Goal: Task Accomplishment & Management: Manage account settings

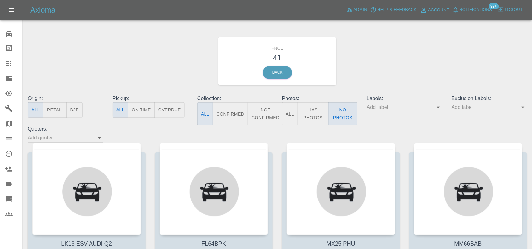
click at [7, 79] on icon at bounding box center [9, 79] width 8 height 8
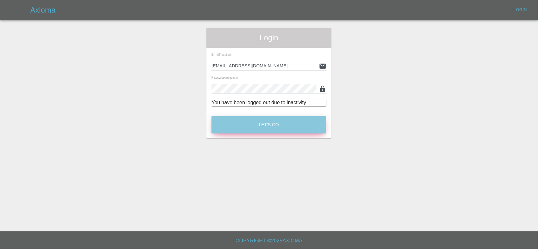
click at [268, 122] on button "Let's Go" at bounding box center [268, 124] width 115 height 17
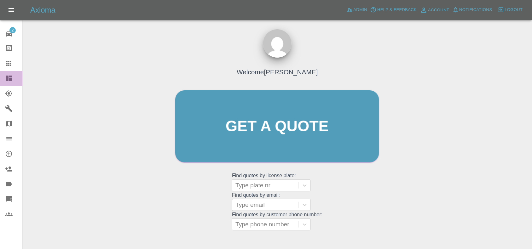
click at [8, 73] on link "Dashboard" at bounding box center [11, 78] width 22 height 15
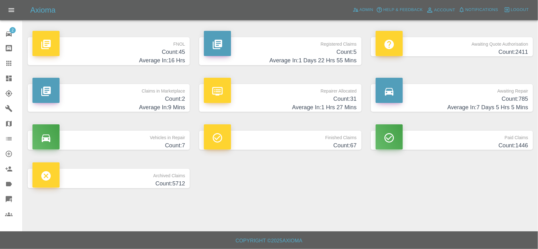
click at [321, 56] on h4 "Average In: 1 Days 22 Hrs 55 Mins" at bounding box center [280, 60] width 152 height 9
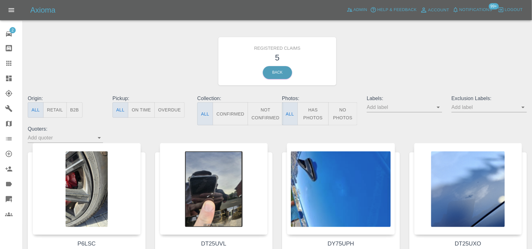
click at [308, 108] on button "Has Photos" at bounding box center [312, 113] width 31 height 23
click at [10, 84] on link "Dashboard" at bounding box center [11, 78] width 22 height 15
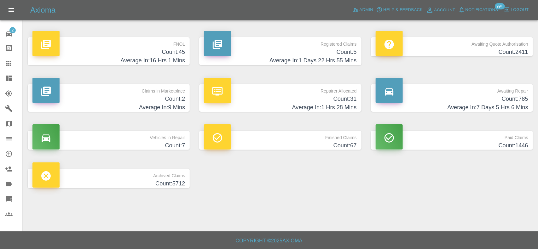
drag, startPoint x: 163, startPoint y: 35, endPoint x: 162, endPoint y: 45, distance: 9.8
click at [163, 38] on div "FNOL Count: 45 Average In: 16 Hrs 1 Mins" at bounding box center [108, 51] width 171 height 47
click at [162, 46] on p "FNOL" at bounding box center [108, 42] width 152 height 11
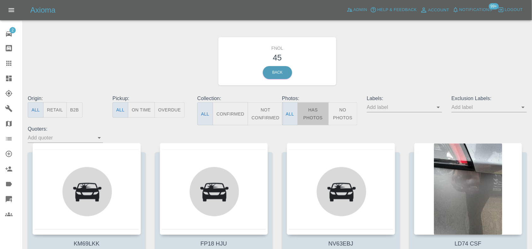
click at [320, 115] on button "Has Photos" at bounding box center [312, 113] width 31 height 23
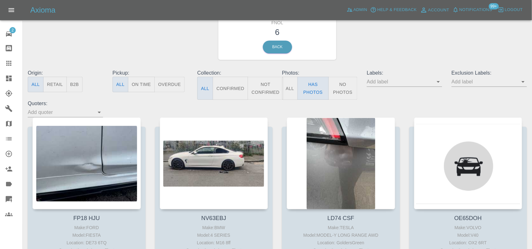
scroll to position [39, 0]
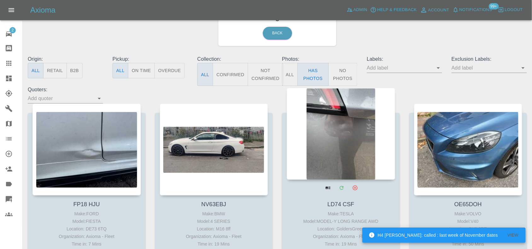
drag, startPoint x: 328, startPoint y: 119, endPoint x: 332, endPoint y: 120, distance: 4.2
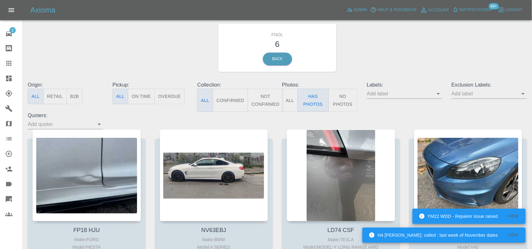
scroll to position [0, 0]
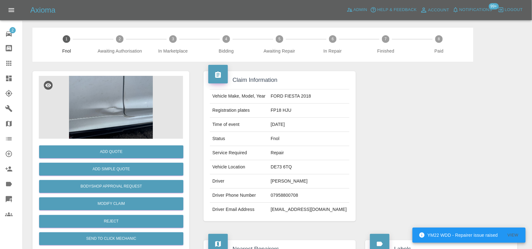
click at [135, 105] on img at bounding box center [111, 107] width 144 height 63
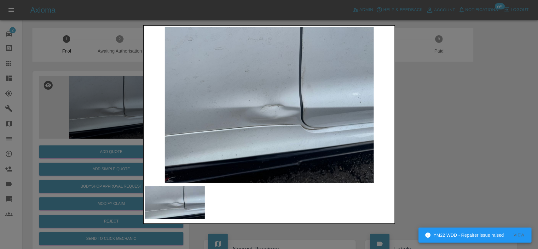
click at [253, 133] on img at bounding box center [269, 105] width 249 height 157
click at [254, 129] on img at bounding box center [269, 105] width 249 height 157
click at [302, 116] on img at bounding box center [269, 105] width 249 height 157
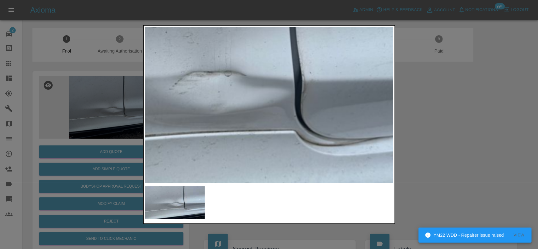
click at [290, 120] on img at bounding box center [200, 71] width 747 height 469
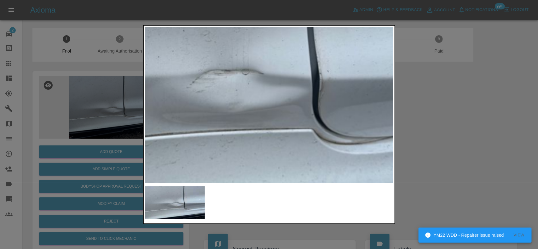
click at [260, 111] on img at bounding box center [217, 69] width 747 height 469
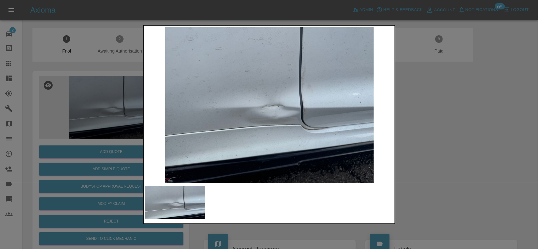
click at [306, 106] on img at bounding box center [269, 105] width 249 height 157
click at [306, 107] on img at bounding box center [269, 105] width 249 height 157
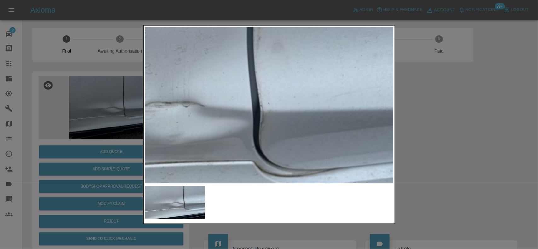
drag, startPoint x: 135, startPoint y: 111, endPoint x: 125, endPoint y: 121, distance: 13.1
click at [132, 113] on div at bounding box center [269, 124] width 538 height 249
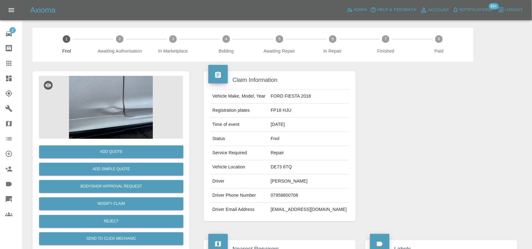
drag, startPoint x: 125, startPoint y: 162, endPoint x: 126, endPoint y: 165, distance: 3.9
click at [125, 163] on div "Add Simple Quote" at bounding box center [111, 169] width 144 height 16
click at [126, 166] on button "Add Simple Quote" at bounding box center [111, 169] width 144 height 13
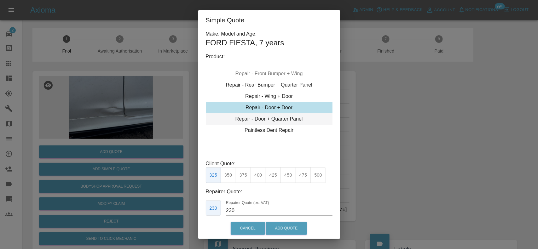
click at [266, 121] on div "Repair - Door + Quarter Panel" at bounding box center [269, 118] width 127 height 11
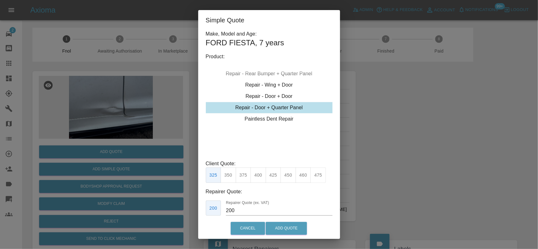
click at [260, 177] on button "400" at bounding box center [257, 175] width 15 height 15
type input "250"
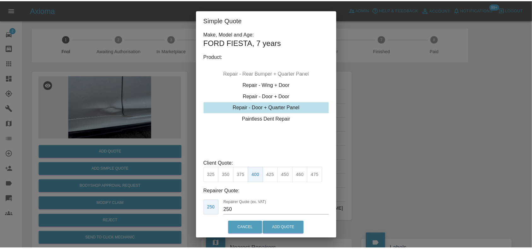
scroll to position [32, 0]
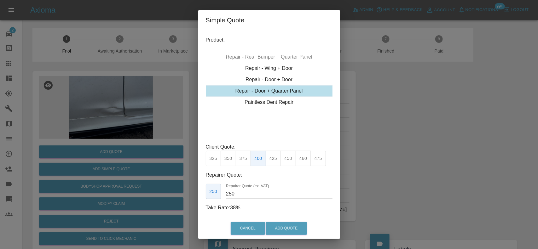
click at [276, 219] on div "Cancel Add Quote" at bounding box center [269, 228] width 142 height 21
drag, startPoint x: 280, startPoint y: 224, endPoint x: 300, endPoint y: 233, distance: 21.7
click at [281, 224] on button "Add Quote" at bounding box center [286, 228] width 41 height 13
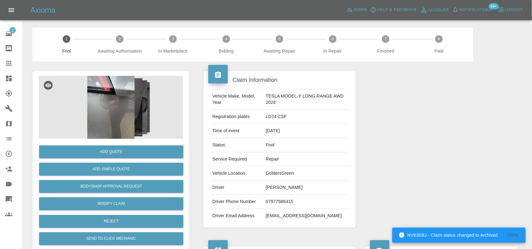
click at [95, 109] on img at bounding box center [111, 107] width 144 height 63
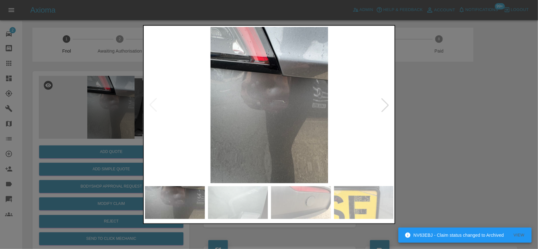
click at [277, 117] on img at bounding box center [269, 105] width 249 height 157
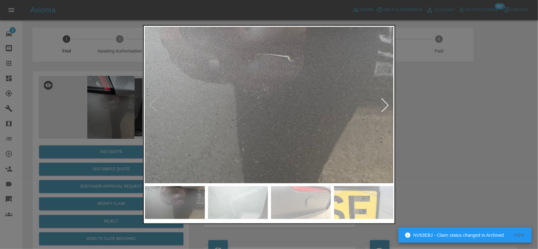
click at [277, 117] on img at bounding box center [245, 67] width 747 height 469
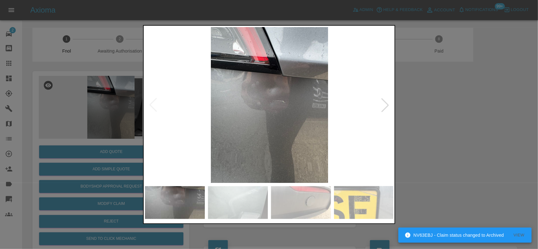
click at [251, 125] on img at bounding box center [269, 105] width 249 height 157
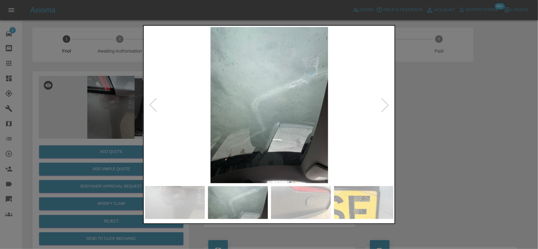
click at [256, 115] on img at bounding box center [269, 105] width 249 height 157
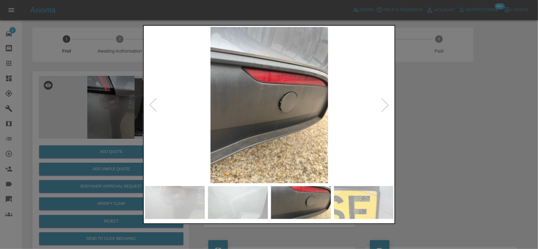
click at [233, 110] on img at bounding box center [269, 105] width 249 height 157
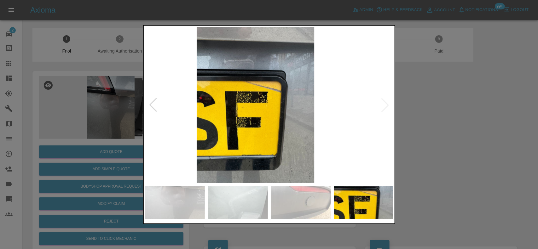
click at [186, 95] on img at bounding box center [255, 105] width 249 height 157
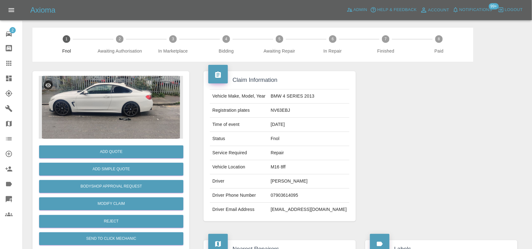
click at [125, 95] on img at bounding box center [111, 107] width 144 height 63
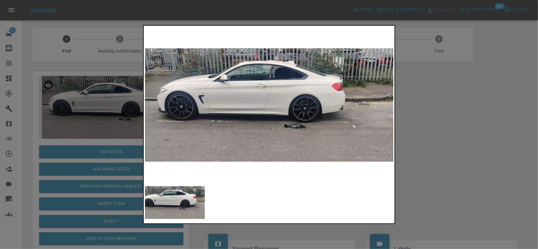
click at [254, 112] on img at bounding box center [269, 105] width 249 height 157
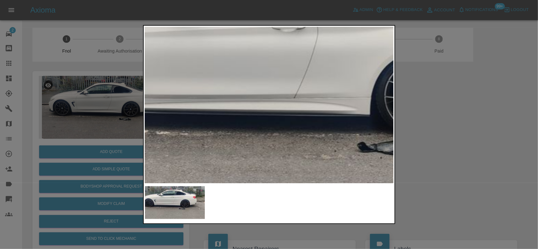
click at [254, 113] on img at bounding box center [313, 84] width 747 height 469
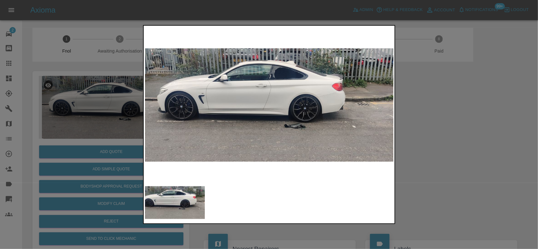
click at [71, 68] on div at bounding box center [269, 124] width 538 height 249
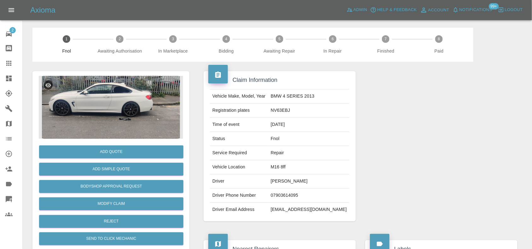
click at [114, 93] on img at bounding box center [111, 107] width 144 height 63
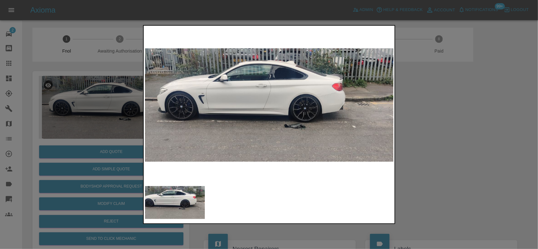
click at [117, 99] on div at bounding box center [269, 124] width 538 height 249
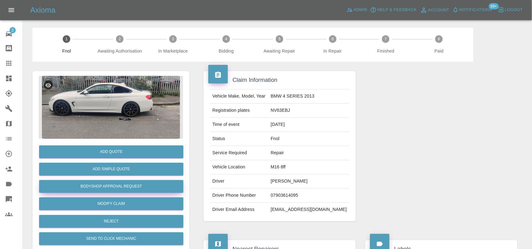
click at [114, 183] on button "Bodyshop Approval Request" at bounding box center [111, 186] width 144 height 13
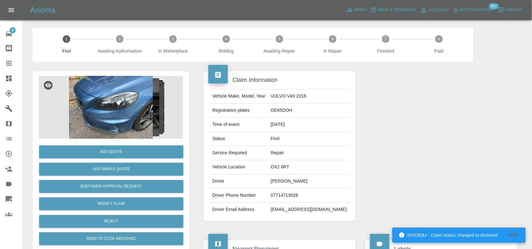
click at [114, 92] on img at bounding box center [111, 107] width 144 height 63
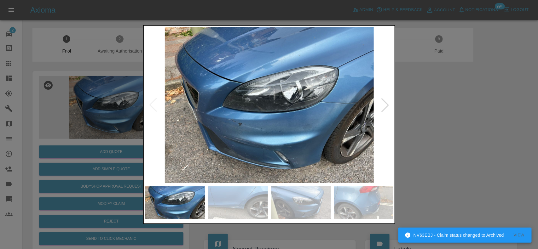
click at [256, 137] on img at bounding box center [269, 105] width 249 height 157
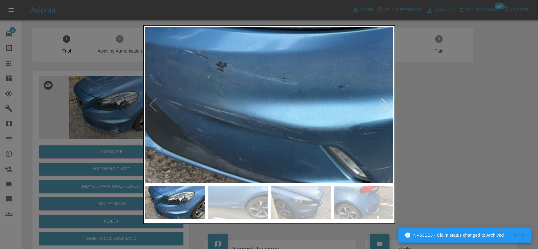
click at [300, 136] on img at bounding box center [308, 7] width 747 height 469
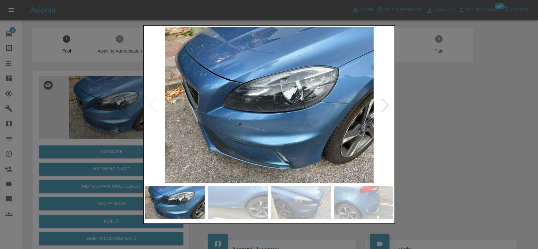
click at [258, 128] on img at bounding box center [269, 105] width 249 height 157
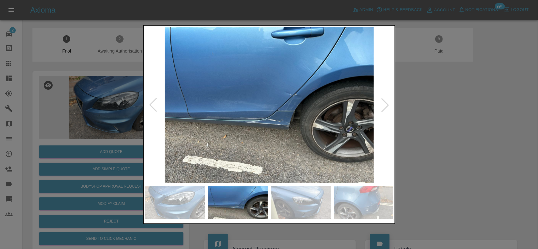
click at [280, 122] on img at bounding box center [269, 105] width 249 height 157
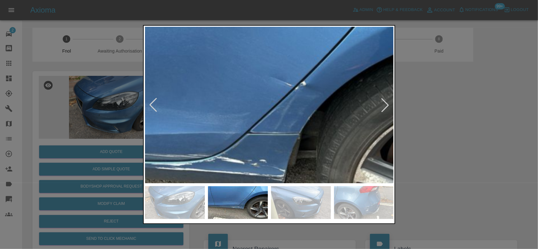
click at [269, 158] on img at bounding box center [224, 115] width 747 height 469
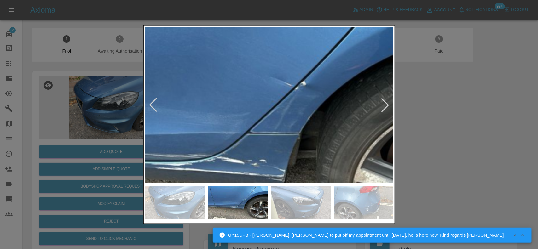
click at [268, 157] on img at bounding box center [224, 115] width 747 height 469
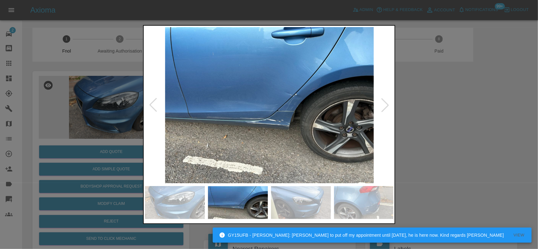
click at [268, 157] on img at bounding box center [269, 105] width 249 height 157
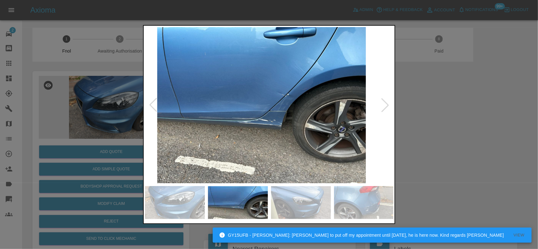
click at [261, 146] on img at bounding box center [261, 105] width 249 height 157
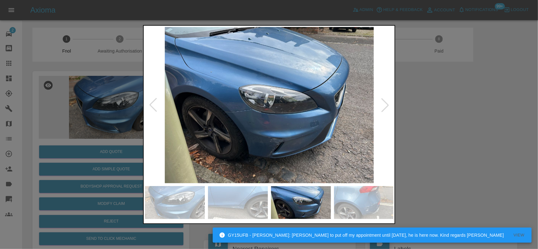
click at [286, 140] on img at bounding box center [269, 105] width 249 height 157
click at [280, 140] on img at bounding box center [269, 105] width 249 height 157
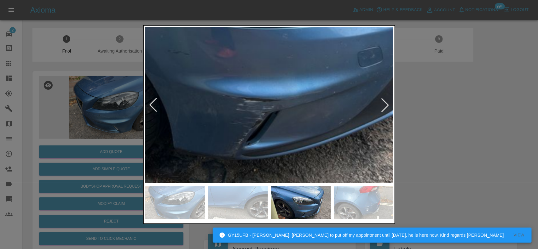
click at [279, 140] on img at bounding box center [234, -1] width 747 height 469
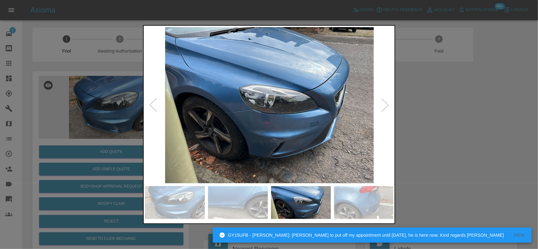
click at [166, 210] on img at bounding box center [175, 203] width 60 height 33
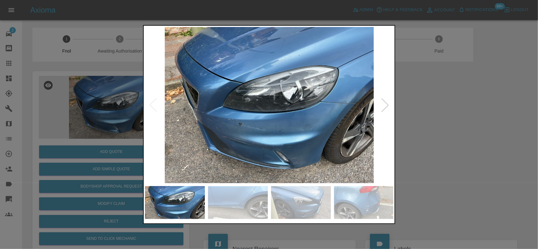
click at [243, 149] on img at bounding box center [269, 105] width 249 height 157
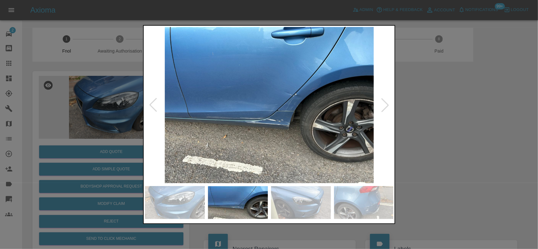
click at [245, 152] on img at bounding box center [269, 105] width 249 height 157
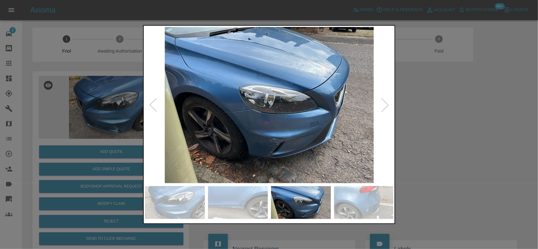
click at [256, 133] on img at bounding box center [269, 105] width 249 height 157
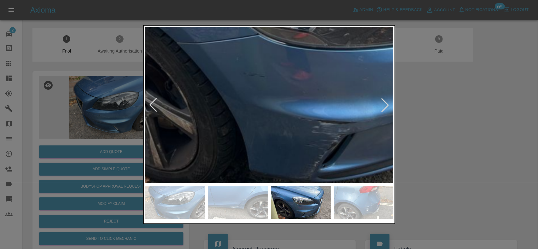
click at [259, 146] on img at bounding box center [309, 21] width 747 height 469
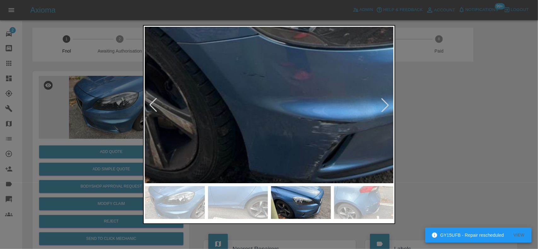
click at [259, 146] on img at bounding box center [309, 21] width 747 height 469
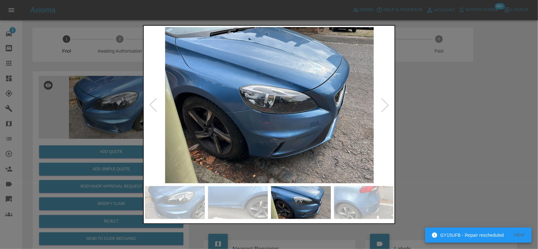
click at [259, 146] on img at bounding box center [269, 105] width 249 height 157
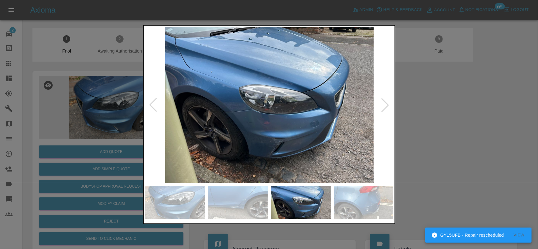
click at [250, 143] on img at bounding box center [269, 105] width 249 height 157
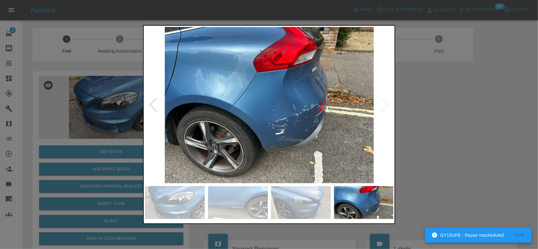
click at [289, 141] on img at bounding box center [269, 105] width 249 height 157
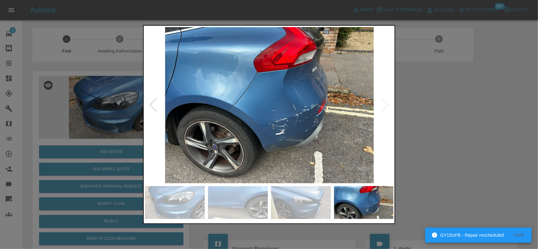
click at [326, 139] on img at bounding box center [269, 105] width 249 height 157
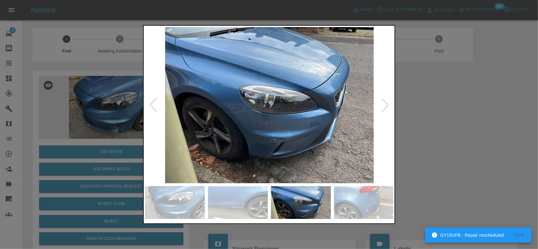
click at [299, 157] on img at bounding box center [269, 105] width 249 height 157
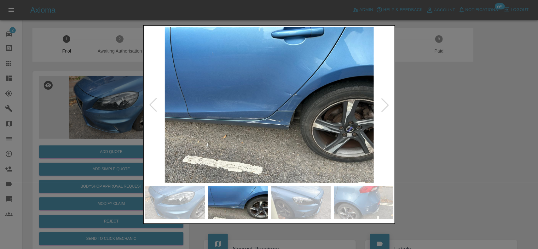
click at [95, 123] on div at bounding box center [269, 124] width 538 height 249
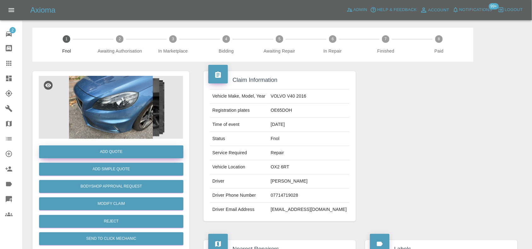
click at [116, 154] on button "Add Quote" at bounding box center [111, 152] width 144 height 13
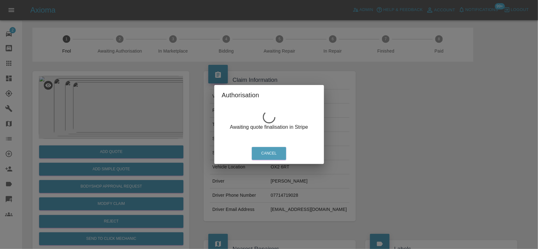
drag, startPoint x: 83, startPoint y: 71, endPoint x: 98, endPoint y: 87, distance: 21.6
click at [86, 72] on div "Authorisation Awaiting quote finalisation in Stripe Cancel" at bounding box center [269, 124] width 538 height 249
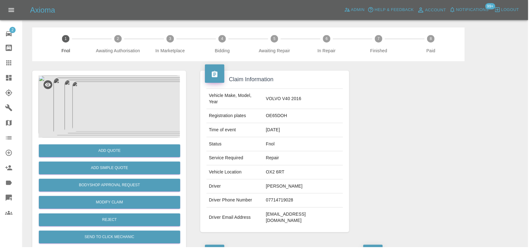
click at [112, 100] on img at bounding box center [111, 107] width 144 height 63
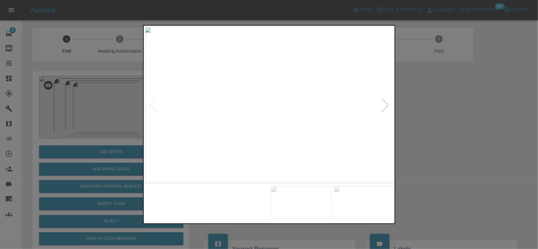
click at [238, 118] on img at bounding box center [269, 105] width 249 height 157
click at [219, 103] on img at bounding box center [269, 105] width 249 height 157
drag, startPoint x: 127, startPoint y: 84, endPoint x: 113, endPoint y: 120, distance: 38.3
click at [126, 84] on div at bounding box center [269, 124] width 538 height 249
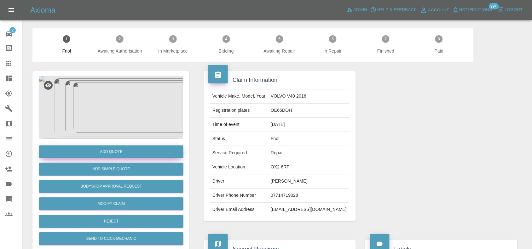
click at [115, 150] on button "Add Quote" at bounding box center [111, 152] width 144 height 13
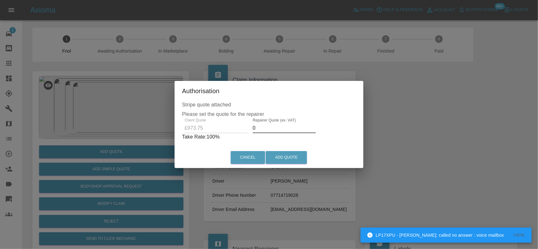
drag, startPoint x: 260, startPoint y: 132, endPoint x: 252, endPoint y: 136, distance: 8.9
click at [240, 135] on div "Client Quote £973.75 Repairer Quote (ex. VAT) 0 Take Rate: 100 %" at bounding box center [269, 129] width 174 height 23
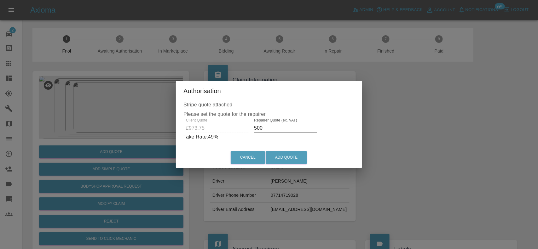
drag, startPoint x: 268, startPoint y: 128, endPoint x: 151, endPoint y: 124, distance: 117.3
click at [151, 124] on div "Authorisation Stripe quote attached Please set the quote for the repairer Clien…" at bounding box center [269, 124] width 538 height 249
drag, startPoint x: 265, startPoint y: 127, endPoint x: 174, endPoint y: 132, distance: 91.5
click at [178, 132] on div "Stripe quote attached Please set the quote for the repairer Client Quote £973.7…" at bounding box center [269, 124] width 186 height 46
type input "575"
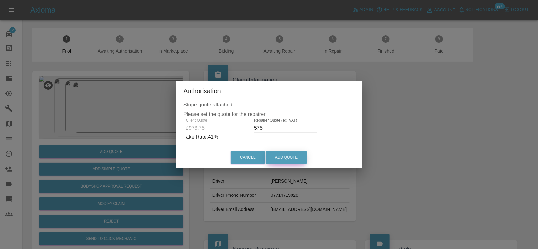
click at [296, 153] on button "Add Quote" at bounding box center [286, 157] width 41 height 13
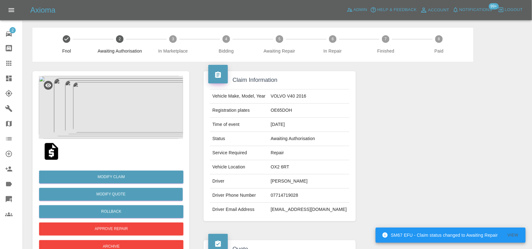
click at [9, 76] on icon at bounding box center [9, 79] width 8 height 8
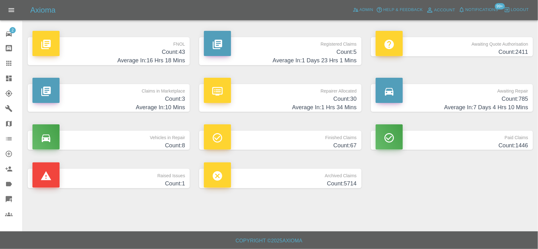
click at [153, 58] on h4 "Average In: 16 Hrs 18 Mins" at bounding box center [108, 60] width 152 height 9
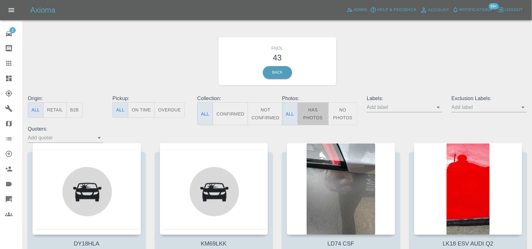
drag, startPoint x: 317, startPoint y: 109, endPoint x: 298, endPoint y: 102, distance: 20.1
click at [315, 110] on button "Has Photos" at bounding box center [312, 113] width 31 height 23
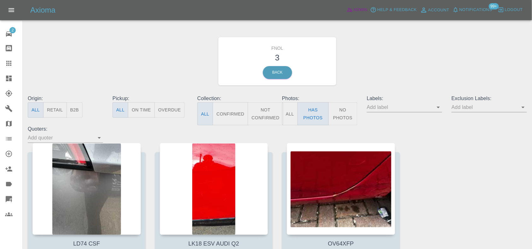
click at [353, 7] on icon at bounding box center [350, 10] width 6 height 6
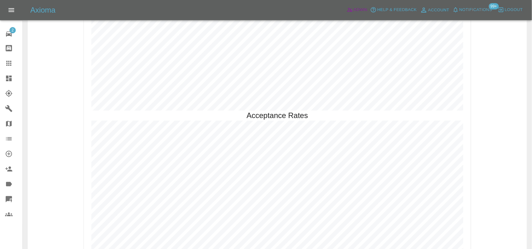
scroll to position [1323, 0]
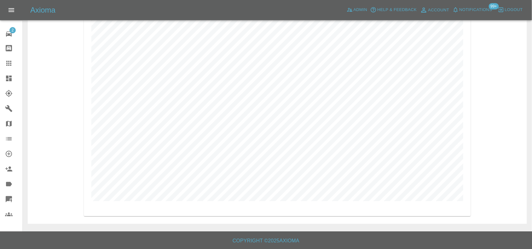
click at [9, 82] on link "Dashboard" at bounding box center [11, 78] width 22 height 15
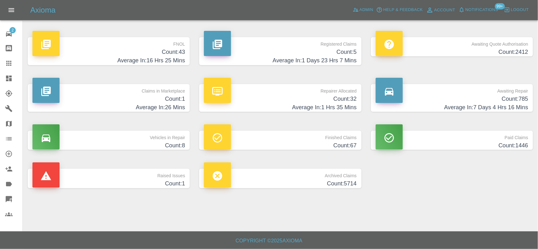
click at [169, 51] on h4 "Count: 43" at bounding box center [108, 52] width 152 height 9
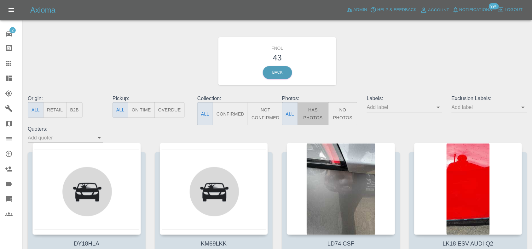
click at [312, 109] on button "Has Photos" at bounding box center [312, 113] width 31 height 23
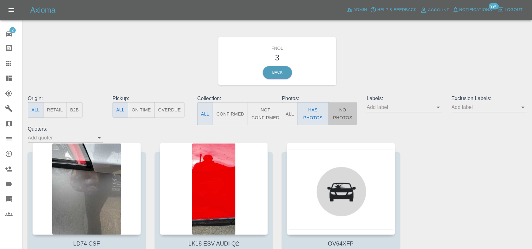
click at [348, 117] on button "No Photos" at bounding box center [342, 113] width 29 height 23
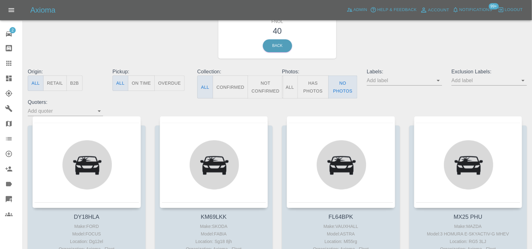
scroll to position [79, 0]
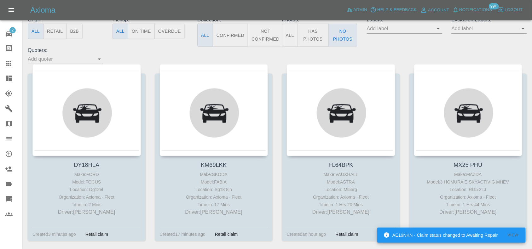
click at [9, 78] on icon at bounding box center [9, 79] width 8 height 8
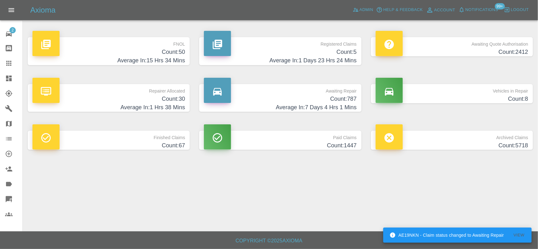
click at [167, 46] on p "FNOL" at bounding box center [108, 42] width 152 height 11
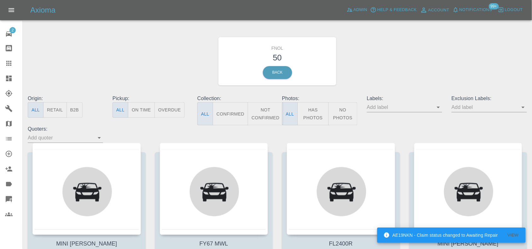
click at [313, 114] on button "Has Photos" at bounding box center [312, 113] width 31 height 23
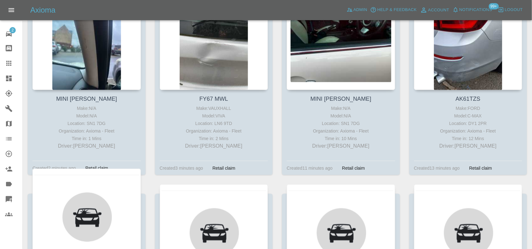
scroll to position [236, 0]
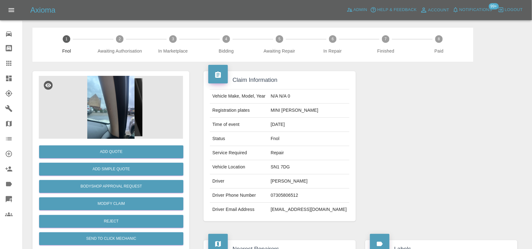
click at [130, 81] on img at bounding box center [111, 107] width 144 height 63
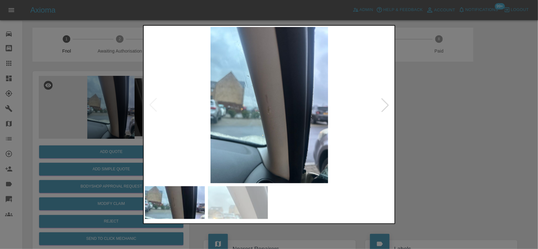
click at [244, 142] on img at bounding box center [269, 105] width 249 height 157
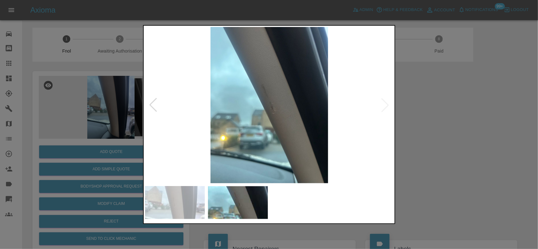
click at [220, 143] on img at bounding box center [269, 105] width 249 height 157
drag, startPoint x: 90, startPoint y: 118, endPoint x: 117, endPoint y: 192, distance: 78.0
click at [87, 128] on div at bounding box center [269, 124] width 538 height 249
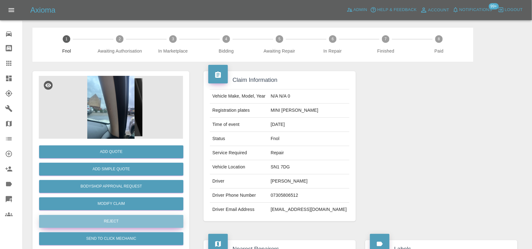
click at [113, 225] on button "Reject" at bounding box center [111, 221] width 144 height 13
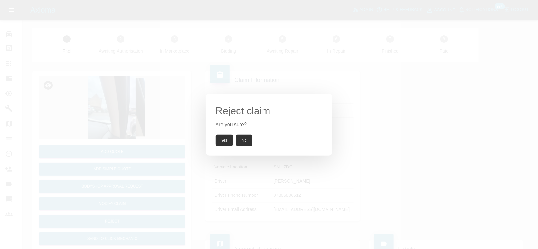
click at [221, 139] on button "Yes" at bounding box center [224, 140] width 18 height 11
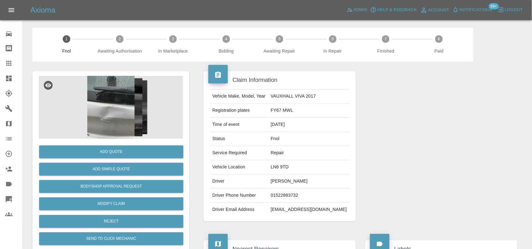
click at [99, 101] on img at bounding box center [111, 107] width 144 height 63
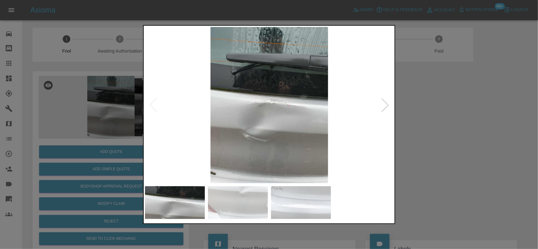
click at [227, 131] on img at bounding box center [269, 105] width 249 height 157
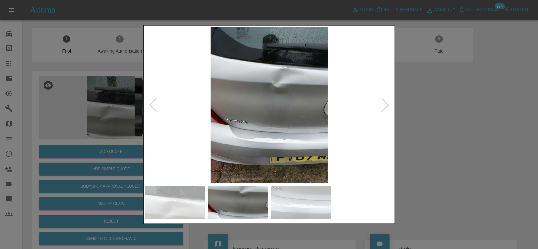
click at [250, 141] on img at bounding box center [269, 105] width 249 height 157
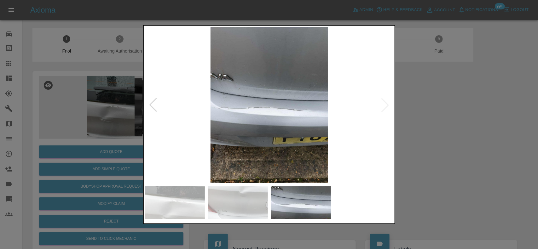
click at [273, 111] on img at bounding box center [269, 105] width 249 height 157
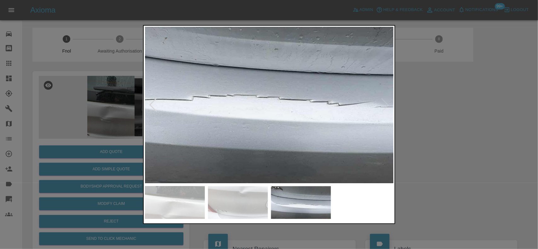
click at [253, 132] on img at bounding box center [255, 88] width 747 height 469
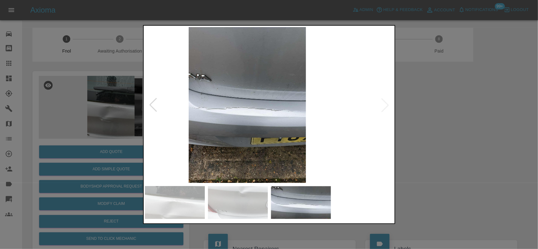
click at [256, 131] on img at bounding box center [247, 105] width 249 height 157
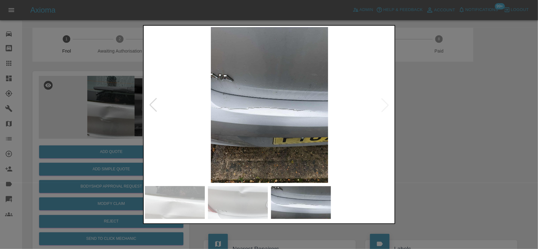
click at [188, 112] on img at bounding box center [269, 105] width 249 height 157
click at [265, 119] on img at bounding box center [269, 105] width 249 height 157
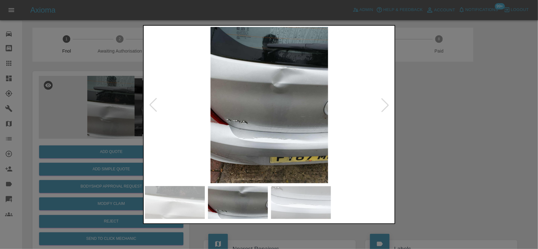
click at [59, 107] on div at bounding box center [269, 124] width 538 height 249
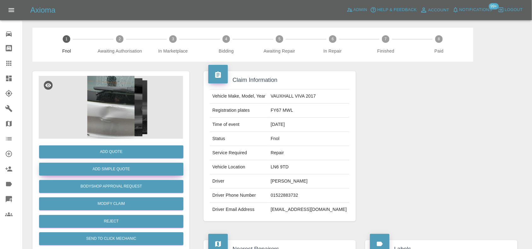
click at [110, 174] on button "Add Simple Quote" at bounding box center [111, 169] width 144 height 13
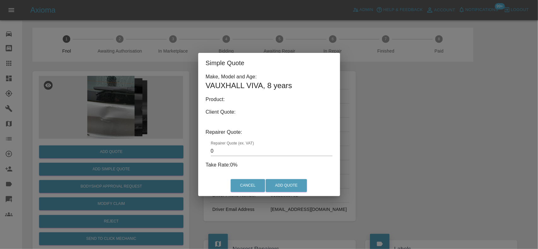
type input "140"
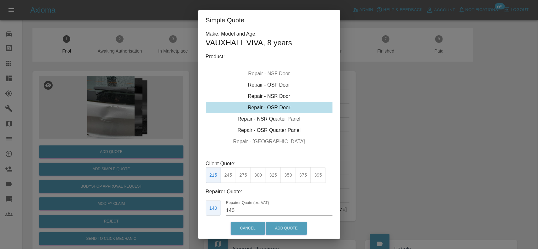
drag, startPoint x: 96, startPoint y: 116, endPoint x: 112, endPoint y: 183, distance: 69.3
click at [98, 127] on div "Simple Quote Make, Model and Age: VAUXHALL VIVA , 8 years Product: Repair - Fro…" at bounding box center [269, 124] width 538 height 249
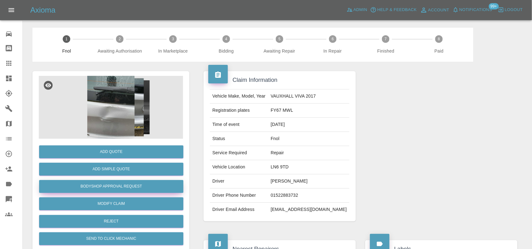
click at [115, 189] on button "Bodyshop Approval Request" at bounding box center [111, 186] width 144 height 13
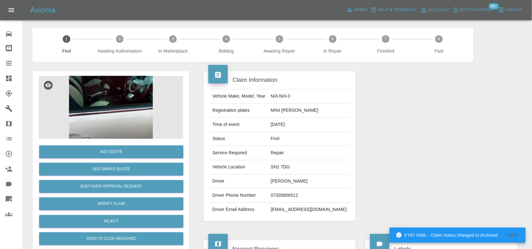
click at [122, 99] on img at bounding box center [111, 107] width 144 height 63
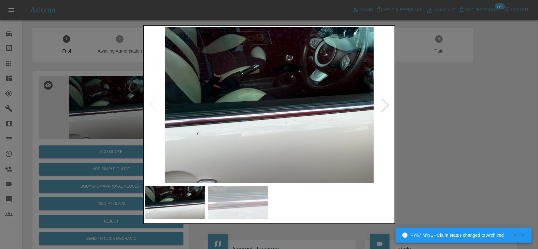
click at [278, 148] on img at bounding box center [269, 105] width 249 height 157
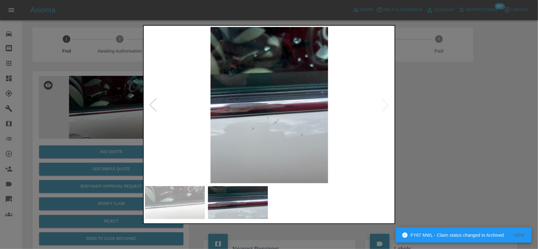
click at [270, 149] on img at bounding box center [269, 105] width 249 height 157
click at [270, 130] on img at bounding box center [269, 105] width 249 height 157
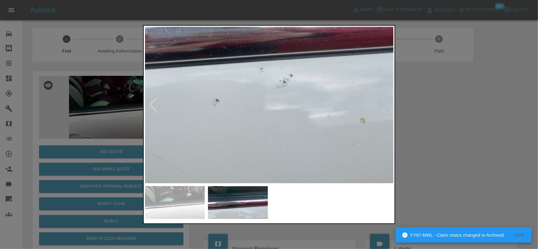
click at [260, 131] on img at bounding box center [264, 30] width 747 height 469
click at [260, 130] on img at bounding box center [264, 30] width 747 height 469
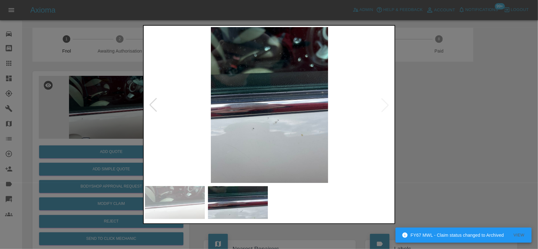
click at [290, 132] on img at bounding box center [269, 105] width 249 height 157
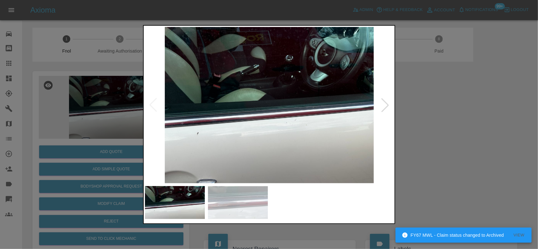
click at [247, 104] on img at bounding box center [269, 105] width 249 height 157
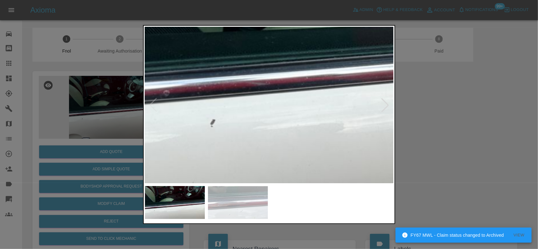
click at [324, 67] on img at bounding box center [426, 36] width 747 height 469
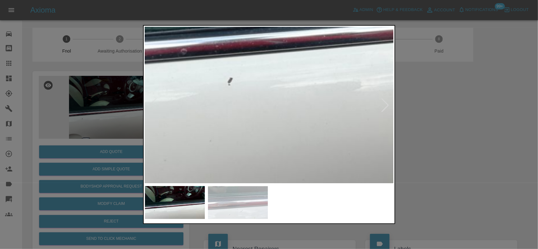
click at [83, 106] on div at bounding box center [269, 124] width 538 height 249
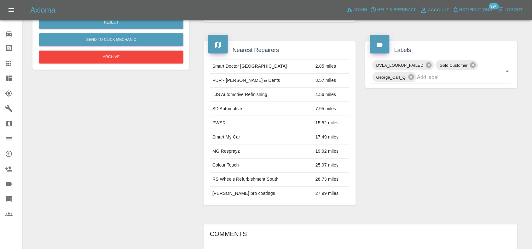
scroll to position [24, 0]
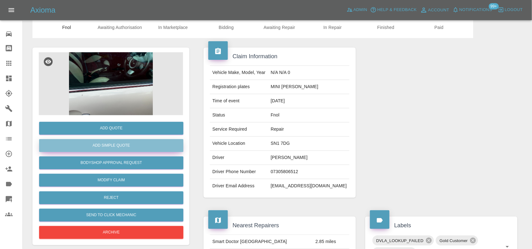
click at [126, 146] on button "Add Simple Quote" at bounding box center [111, 145] width 144 height 13
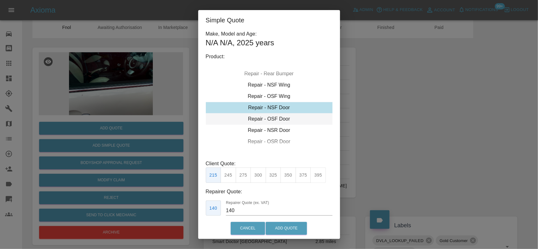
click at [259, 120] on div "Repair - OSF Door" at bounding box center [269, 118] width 127 height 11
click at [227, 178] on button "245" at bounding box center [228, 175] width 15 height 15
type input "160"
click at [280, 226] on button "Add Quote" at bounding box center [286, 228] width 41 height 13
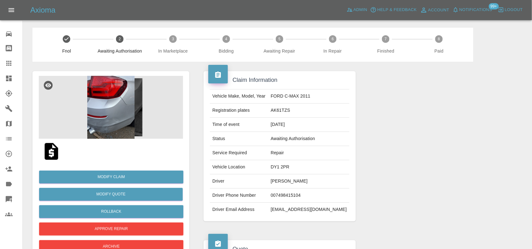
click at [117, 116] on img at bounding box center [111, 107] width 144 height 63
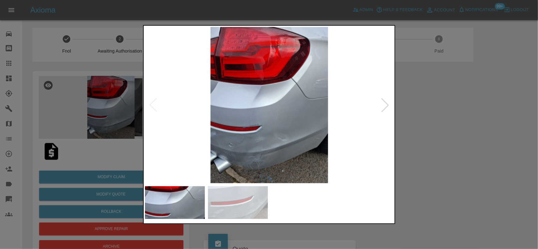
click at [201, 136] on img at bounding box center [269, 105] width 249 height 157
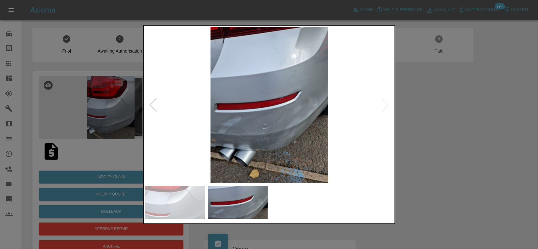
click at [149, 147] on img at bounding box center [269, 105] width 249 height 157
click at [57, 134] on div at bounding box center [269, 124] width 538 height 249
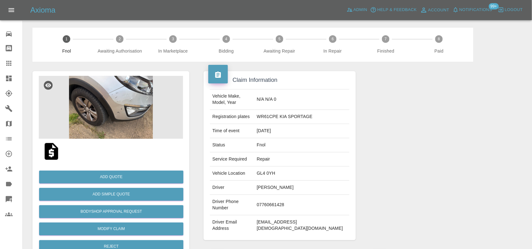
click at [120, 121] on img at bounding box center [111, 107] width 144 height 63
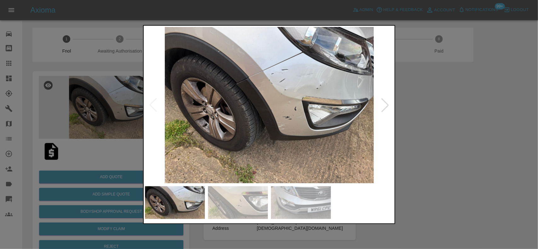
click at [216, 139] on img at bounding box center [269, 105] width 249 height 157
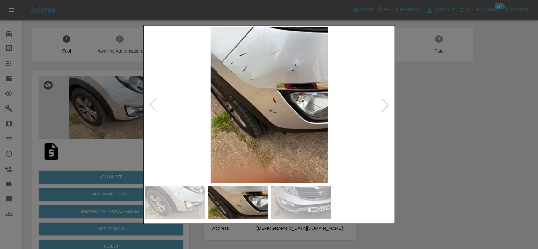
click at [191, 141] on img at bounding box center [269, 105] width 249 height 157
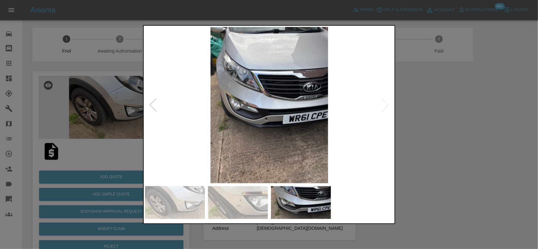
click at [175, 128] on img at bounding box center [269, 105] width 249 height 157
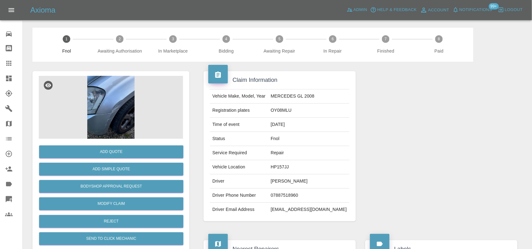
click at [99, 101] on img at bounding box center [111, 107] width 144 height 63
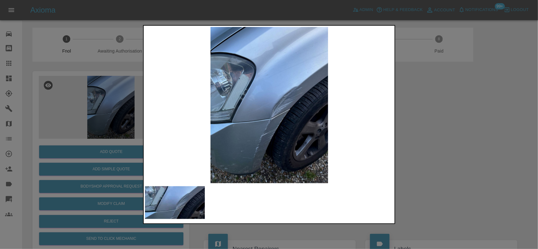
click at [282, 122] on img at bounding box center [269, 105] width 249 height 157
click at [278, 122] on img at bounding box center [269, 105] width 249 height 157
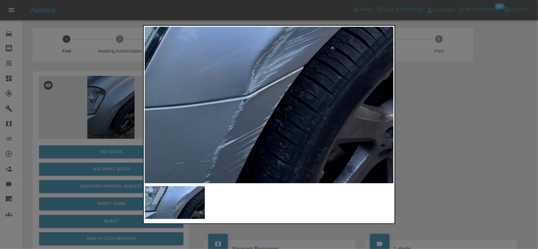
click at [276, 123] on img at bounding box center [241, 54] width 747 height 469
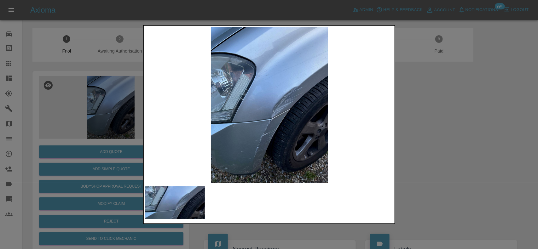
click at [242, 141] on img at bounding box center [269, 105] width 249 height 157
click at [146, 126] on img at bounding box center [269, 105] width 249 height 157
click at [129, 173] on div at bounding box center [269, 124] width 538 height 249
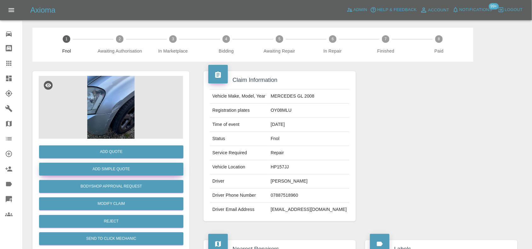
click at [129, 173] on button "Add Simple Quote" at bounding box center [111, 169] width 144 height 13
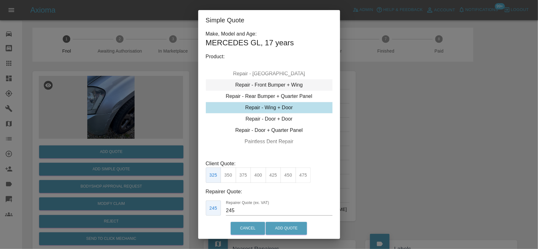
click at [265, 87] on div "Repair - Front Bumper + Wing" at bounding box center [269, 84] width 127 height 11
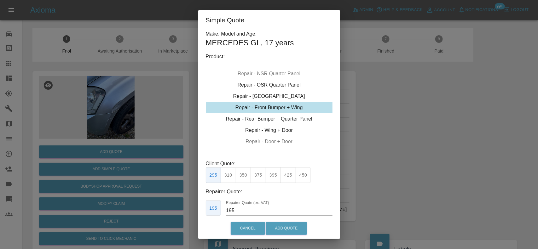
click at [244, 181] on button "350" at bounding box center [243, 175] width 15 height 15
type input "210"
click at [287, 231] on button "Add Quote" at bounding box center [286, 228] width 41 height 13
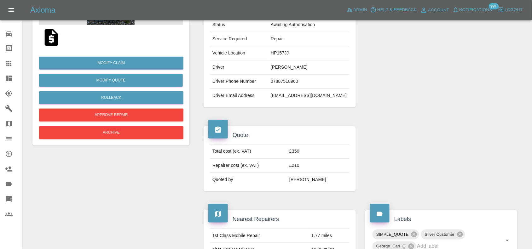
scroll to position [118, 0]
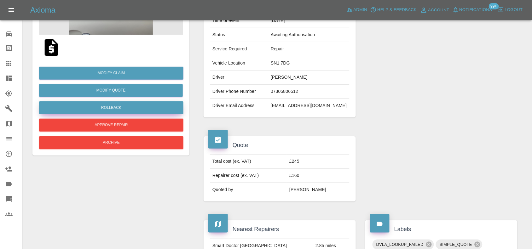
scroll to position [118, 0]
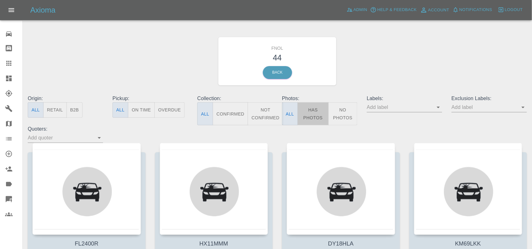
click at [307, 111] on button "Has Photos" at bounding box center [312, 113] width 31 height 23
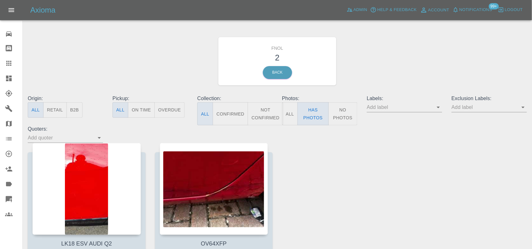
click at [339, 103] on button "No Photos" at bounding box center [342, 113] width 29 height 23
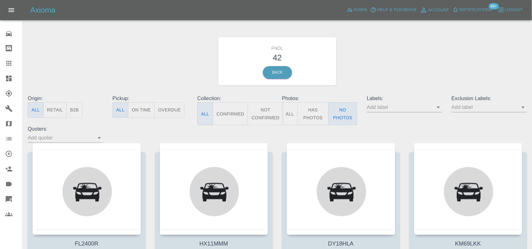
click at [322, 116] on button "Has Photos" at bounding box center [312, 113] width 31 height 23
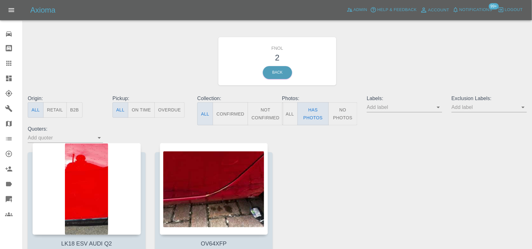
drag, startPoint x: 10, startPoint y: 81, endPoint x: 100, endPoint y: 79, distance: 89.5
click at [10, 81] on icon at bounding box center [9, 79] width 6 height 6
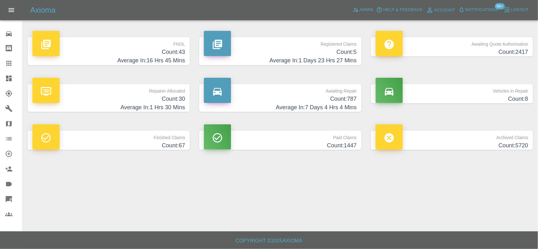
click at [315, 46] on p "Registered Claims" at bounding box center [280, 42] width 152 height 11
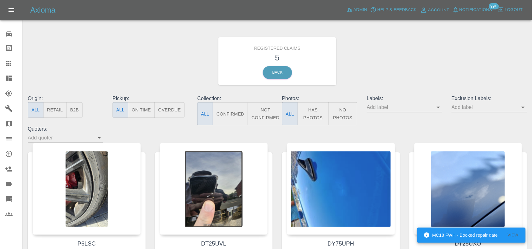
click at [311, 115] on button "Has Photos" at bounding box center [312, 113] width 31 height 23
click at [13, 84] on link "Dashboard" at bounding box center [11, 78] width 22 height 15
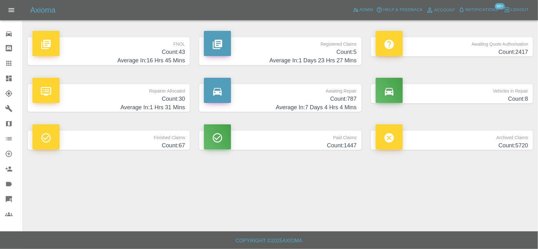
click at [169, 61] on h4 "Average In: 16 Hrs 45 Mins" at bounding box center [108, 60] width 152 height 9
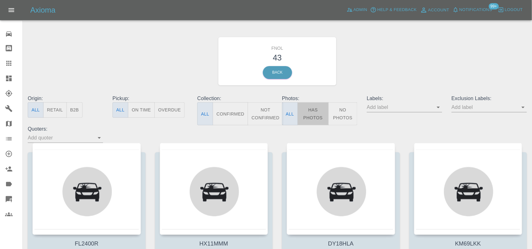
click at [307, 112] on button "Has Photos" at bounding box center [312, 113] width 31 height 23
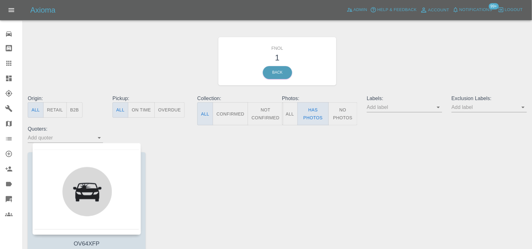
scroll to position [39, 0]
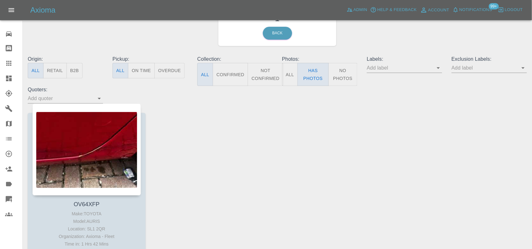
drag, startPoint x: 7, startPoint y: 78, endPoint x: 12, endPoint y: 84, distance: 8.6
click at [7, 78] on icon at bounding box center [9, 79] width 6 height 6
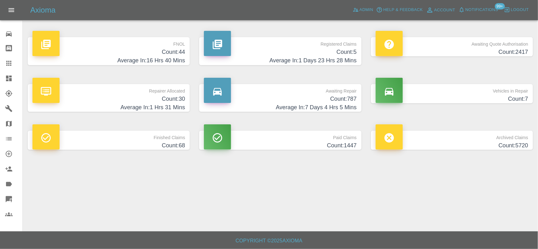
click at [175, 55] on h4 "Count: 44" at bounding box center [108, 52] width 152 height 9
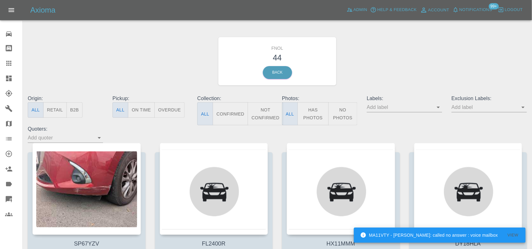
click at [9, 76] on icon at bounding box center [9, 79] width 8 height 8
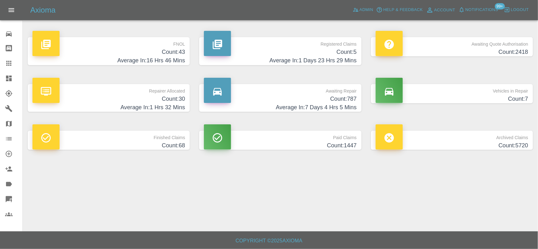
click at [174, 53] on h4 "Count: 43" at bounding box center [108, 52] width 152 height 9
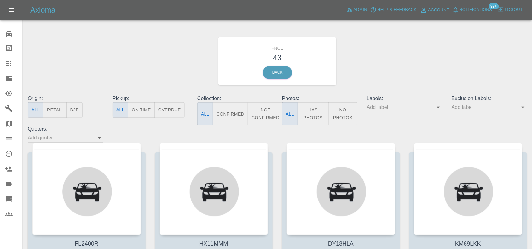
click at [314, 108] on button "Has Photos" at bounding box center [312, 113] width 31 height 23
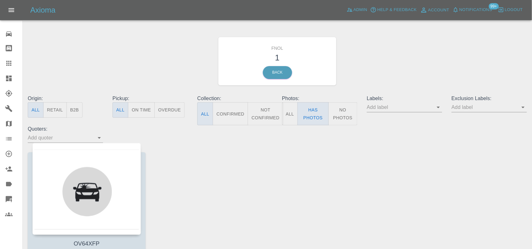
click at [10, 78] on icon at bounding box center [9, 79] width 8 height 8
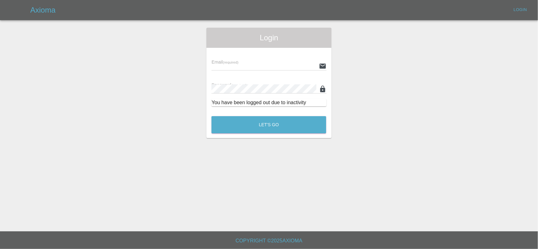
type input "ankur.mehta@axioma.co.uk"
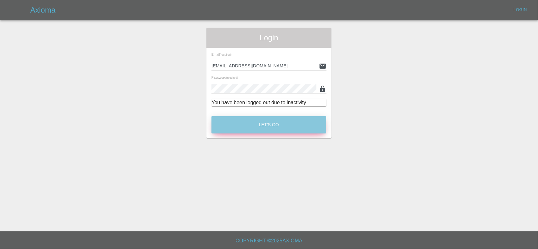
click at [274, 128] on button "Let's Go" at bounding box center [268, 124] width 115 height 17
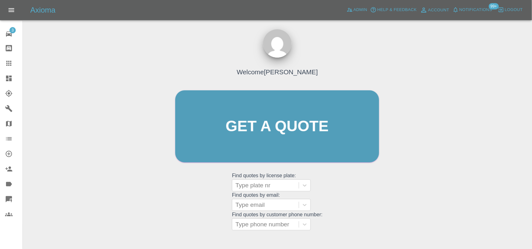
click at [9, 86] on nav "3 Repair home Bodyshop home Claims Dashboard Explorer Garages Map Organization …" at bounding box center [11, 124] width 22 height 202
click at [14, 76] on div at bounding box center [14, 79] width 18 height 8
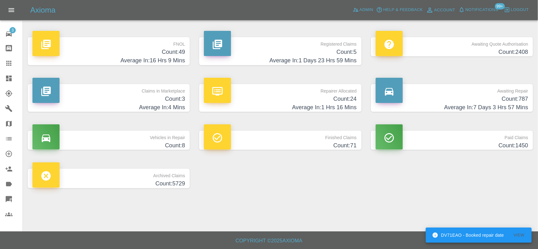
click at [328, 104] on h4 "Average In: 1 Hrs 16 Mins" at bounding box center [280, 107] width 152 height 9
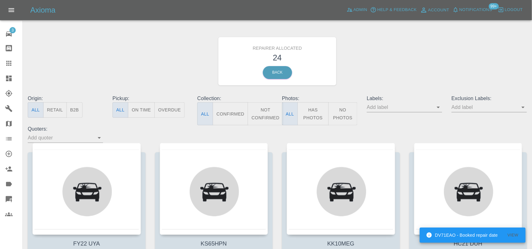
click at [81, 116] on button "B2B" at bounding box center [74, 109] width 16 height 15
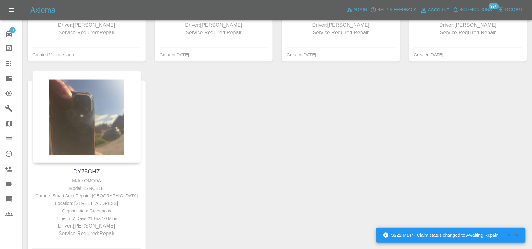
scroll to position [276, 0]
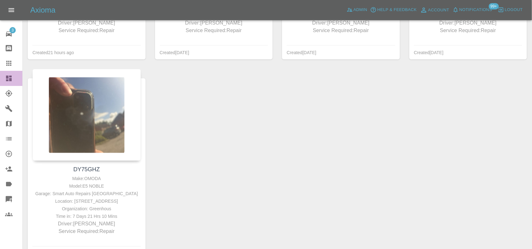
click at [5, 77] on icon at bounding box center [9, 79] width 8 height 8
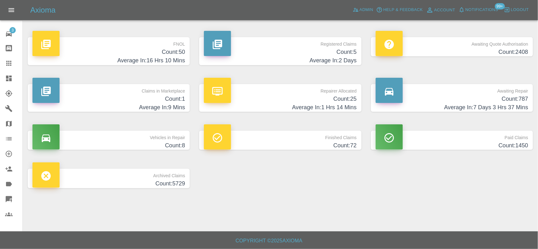
click at [509, 104] on h4 "Average In: 7 Days 3 Hrs 37 Mins" at bounding box center [452, 107] width 152 height 9
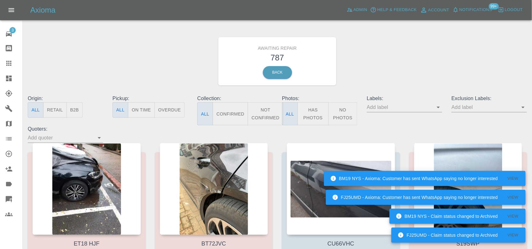
click at [73, 109] on button "B2B" at bounding box center [74, 109] width 16 height 15
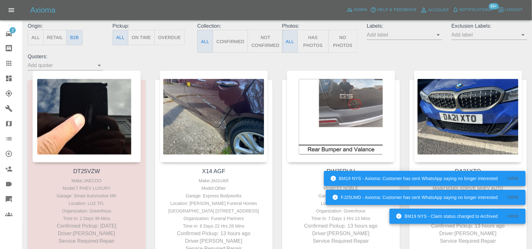
scroll to position [118, 0]
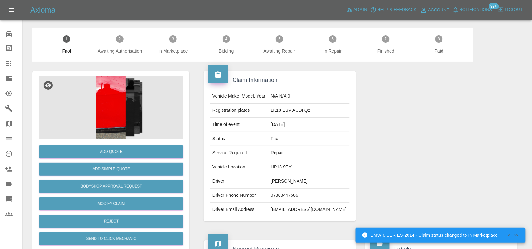
click at [103, 95] on div at bounding box center [111, 107] width 144 height 63
click at [112, 111] on img at bounding box center [111, 107] width 144 height 63
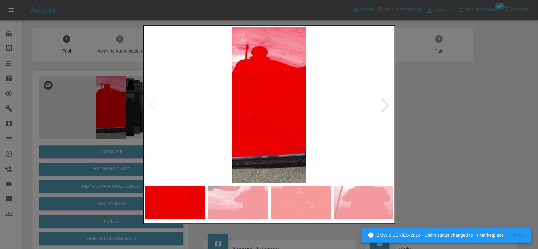
click at [300, 132] on img at bounding box center [269, 105] width 249 height 157
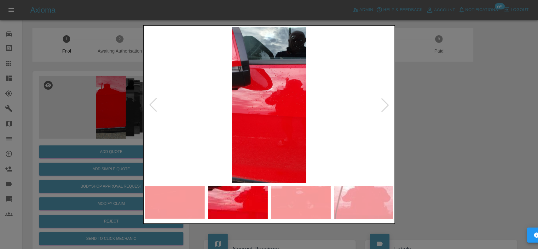
click at [254, 129] on img at bounding box center [269, 105] width 249 height 157
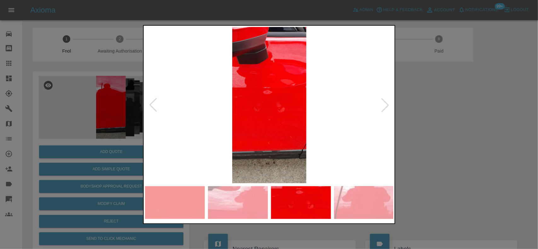
click at [256, 130] on img at bounding box center [269, 105] width 249 height 157
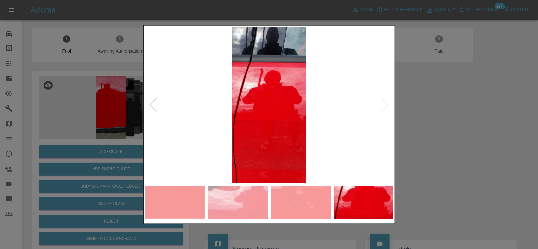
click at [278, 123] on img at bounding box center [269, 105] width 249 height 157
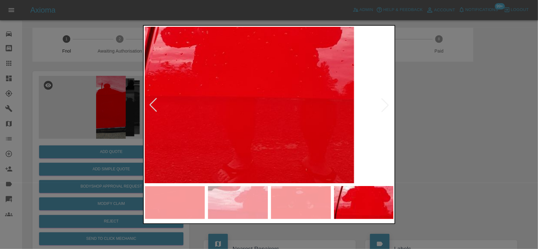
click at [282, 139] on img at bounding box center [242, 50] width 747 height 469
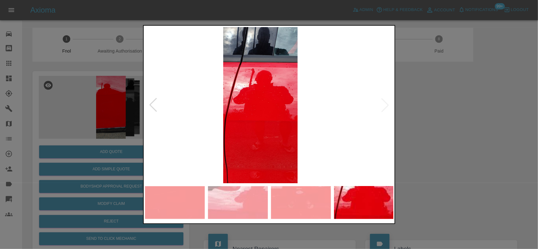
click at [280, 141] on img at bounding box center [260, 105] width 249 height 157
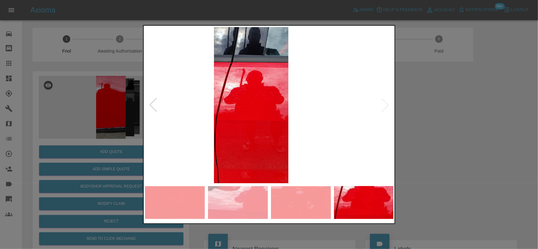
click at [240, 127] on img at bounding box center [250, 105] width 249 height 157
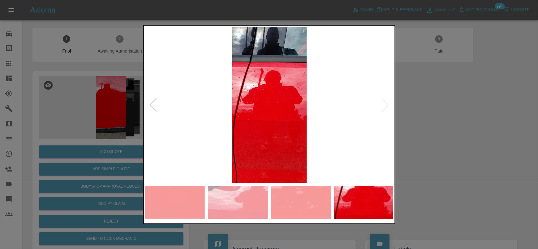
click at [298, 126] on img at bounding box center [269, 105] width 249 height 157
click at [290, 124] on img at bounding box center [269, 105] width 249 height 157
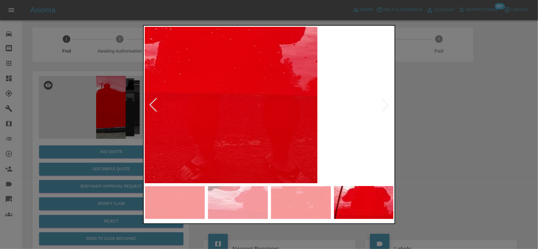
click at [263, 125] on img at bounding box center [205, 46] width 747 height 469
click at [253, 127] on img at bounding box center [205, 46] width 747 height 469
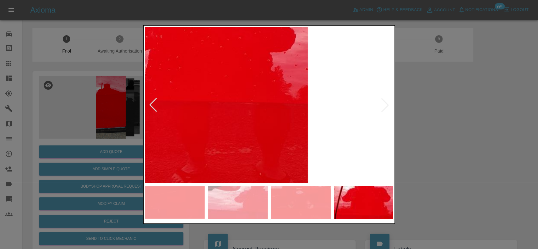
click at [253, 127] on img at bounding box center [196, 54] width 747 height 469
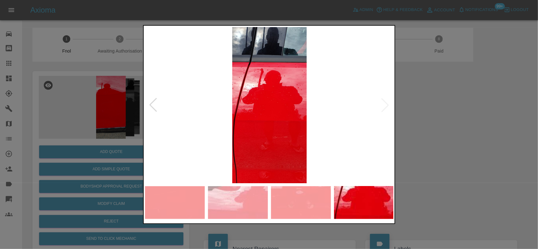
click at [281, 122] on img at bounding box center [269, 105] width 249 height 157
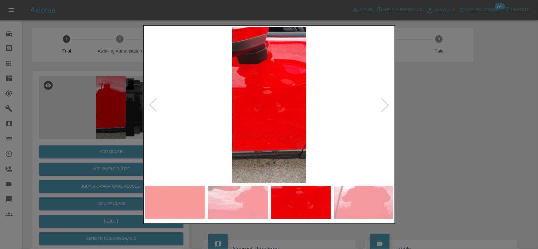
click at [268, 121] on img at bounding box center [269, 105] width 249 height 157
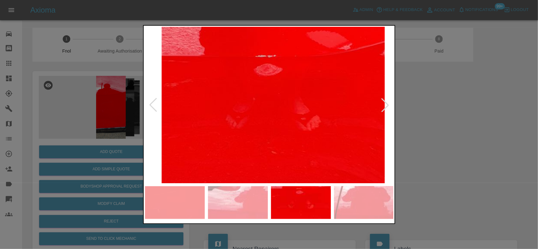
click at [268, 152] on img at bounding box center [272, 108] width 747 height 469
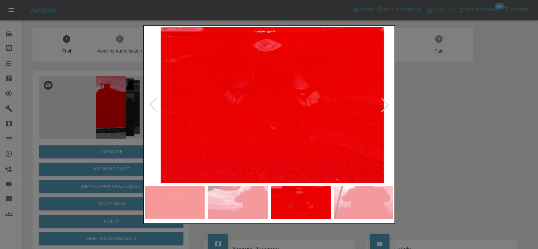
click at [144, 95] on img at bounding box center [272, 83] width 747 height 469
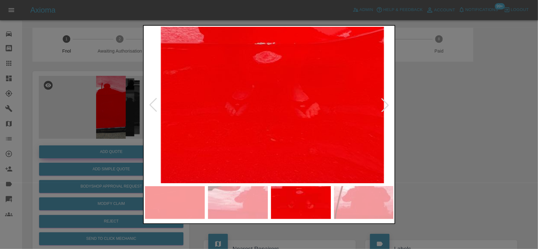
drag, startPoint x: 138, startPoint y: 151, endPoint x: 135, endPoint y: 153, distance: 3.5
click at [138, 152] on div at bounding box center [269, 124] width 538 height 249
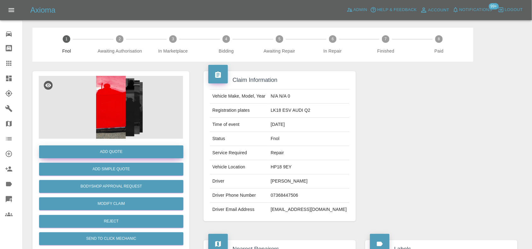
click at [130, 153] on button "Add Quote" at bounding box center [111, 152] width 144 height 13
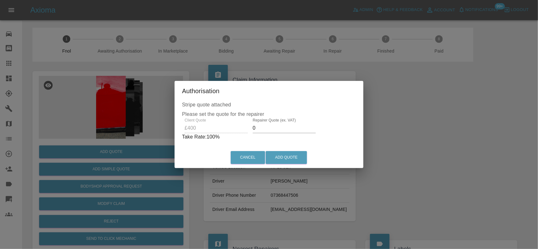
drag, startPoint x: 271, startPoint y: 129, endPoint x: 205, endPoint y: 141, distance: 67.1
click at [228, 137] on div "Client Quote £400 Repairer Quote (ex. VAT) 0 Take Rate: 100 %" at bounding box center [269, 129] width 174 height 23
type input "250"
click at [296, 156] on button "Add Quote" at bounding box center [286, 157] width 41 height 13
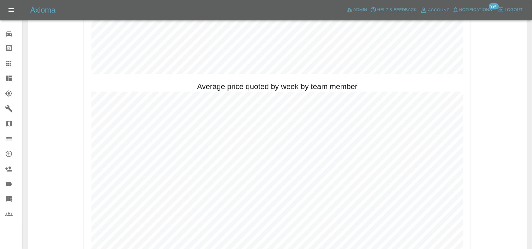
scroll to position [315, 0]
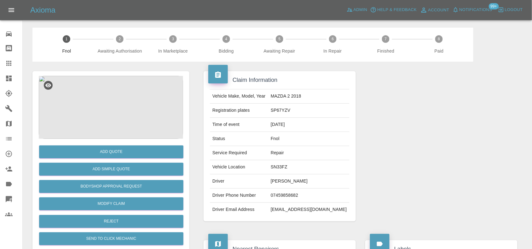
click at [102, 85] on img at bounding box center [111, 107] width 144 height 63
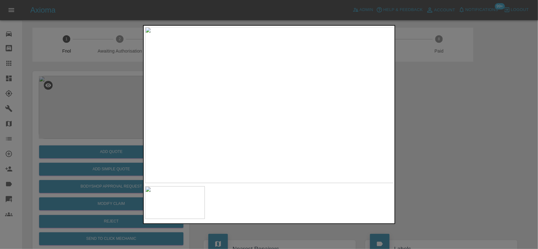
click at [285, 107] on img at bounding box center [269, 105] width 249 height 157
click at [277, 122] on img at bounding box center [220, 97] width 747 height 469
drag, startPoint x: 86, startPoint y: 153, endPoint x: 83, endPoint y: 163, distance: 9.5
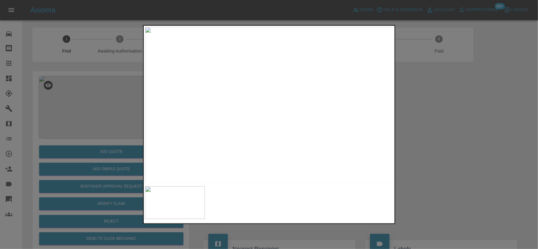
click at [85, 153] on div at bounding box center [269, 124] width 538 height 249
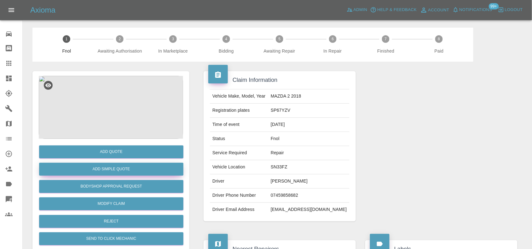
click at [95, 168] on button "Add Simple Quote" at bounding box center [111, 169] width 144 height 13
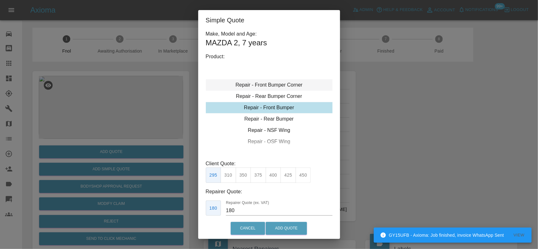
click at [265, 86] on div "Repair - Front Bumper Corner" at bounding box center [269, 84] width 127 height 11
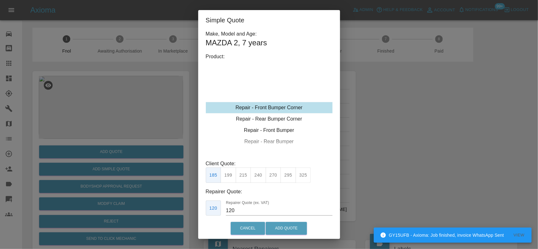
click at [260, 182] on button "240" at bounding box center [257, 175] width 15 height 15
type input "150"
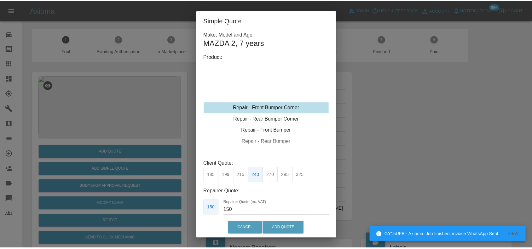
scroll to position [17, 0]
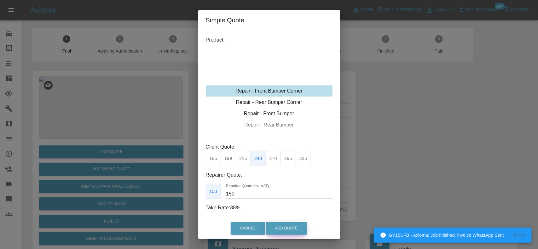
drag, startPoint x: 284, startPoint y: 226, endPoint x: 378, endPoint y: 245, distance: 95.7
click at [284, 227] on button "Add Quote" at bounding box center [286, 228] width 41 height 13
